Goal: Task Accomplishment & Management: Manage account settings

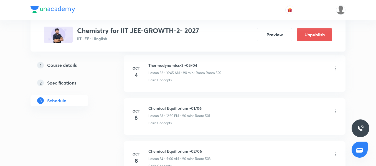
click at [336, 112] on icon at bounding box center [336, 112] width 1 height 4
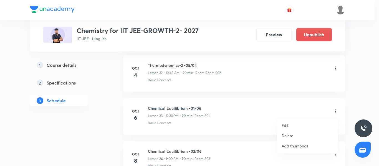
click at [294, 124] on li "Edit" at bounding box center [307, 126] width 61 height 10
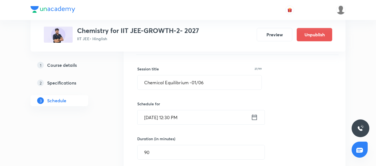
scroll to position [1468, 0]
click at [158, 82] on input "Chemical Equilibrium -01/06" at bounding box center [200, 83] width 124 height 14
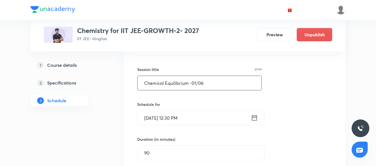
paste input "Thermodynamics-2 -05/04"
click at [193, 84] on input "Thermodynamics-2 -05/04" at bounding box center [200, 83] width 124 height 14
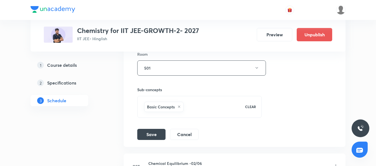
scroll to position [1627, 0]
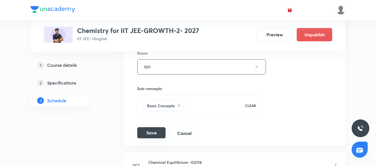
type input "Thermodynamics-2 -06/04"
click at [153, 134] on button "Save" at bounding box center [151, 132] width 28 height 11
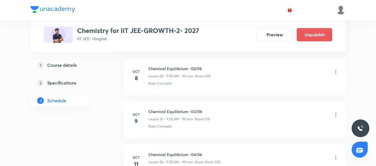
scroll to position [1514, 0]
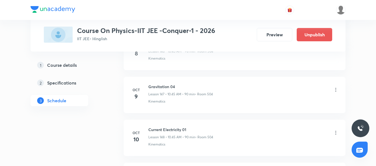
scroll to position [6619, 0]
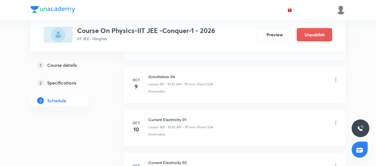
click at [171, 119] on h6 "Current Electricity 01" at bounding box center [181, 120] width 65 height 6
copy h6 "Current Electricity 01"
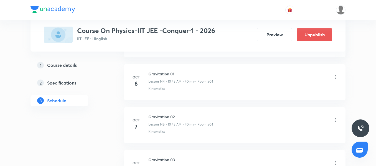
scroll to position [6490, 0]
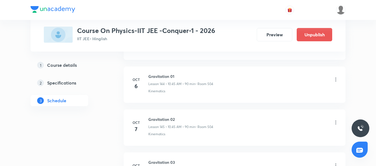
click at [334, 78] on icon at bounding box center [336, 80] width 6 height 6
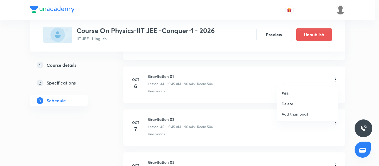
click at [288, 94] on p "Edit" at bounding box center [285, 94] width 7 height 6
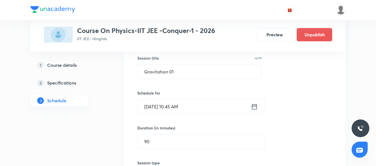
scroll to position [6257, 0]
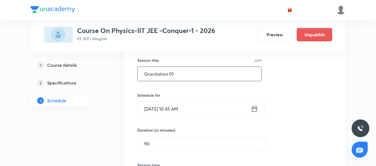
click at [180, 77] on input "Gravitation 01" at bounding box center [200, 74] width 124 height 14
paste input "Current Electricity"
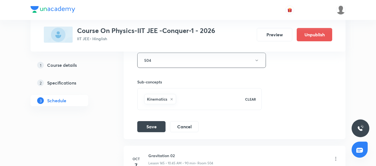
scroll to position [6413, 0]
type input "Current Electricity 01"
click at [149, 125] on button "Save" at bounding box center [151, 126] width 28 height 11
